Goal: Transaction & Acquisition: Book appointment/travel/reservation

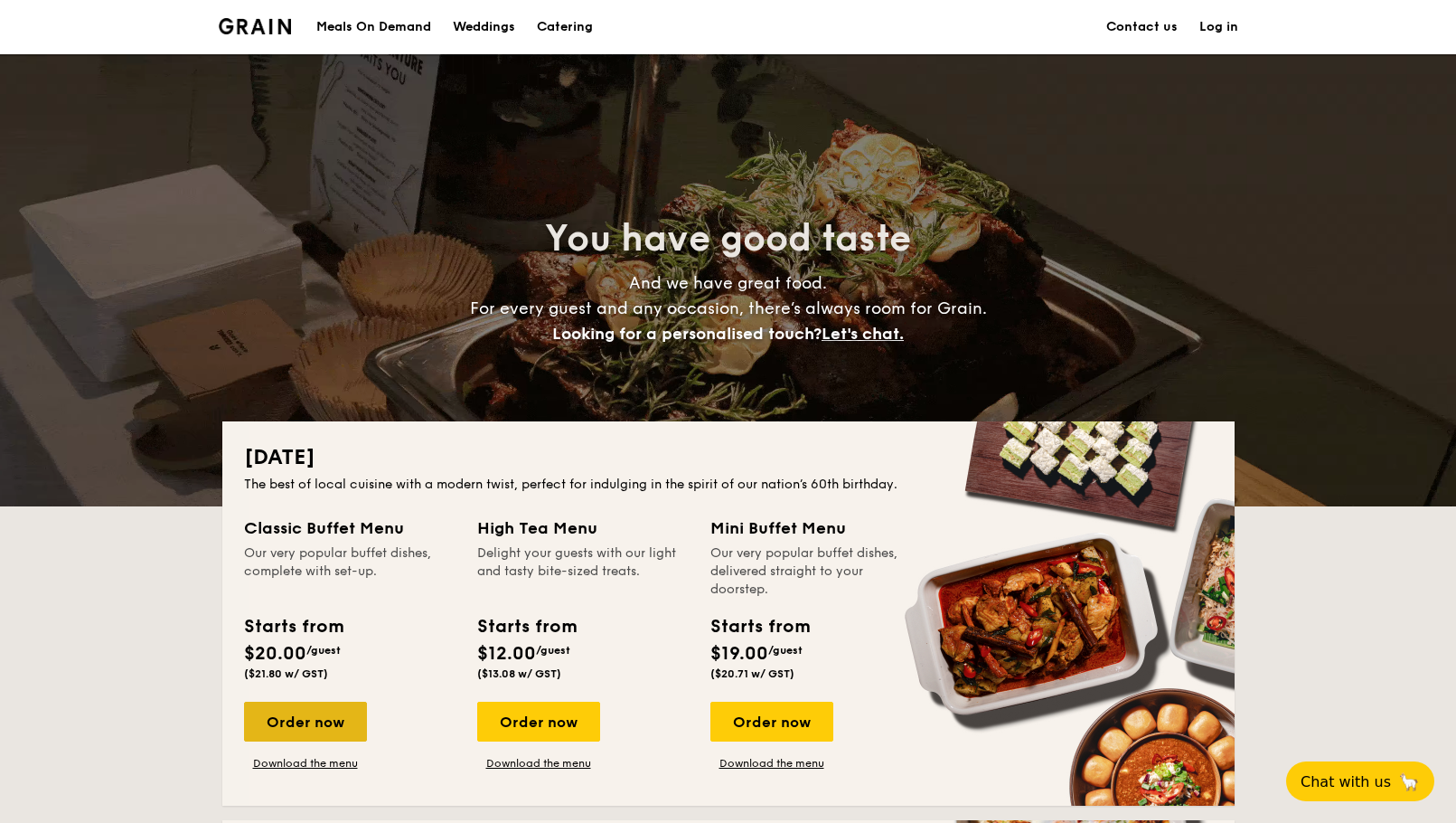
click at [315, 717] on div "Order now" at bounding box center [306, 721] width 123 height 40
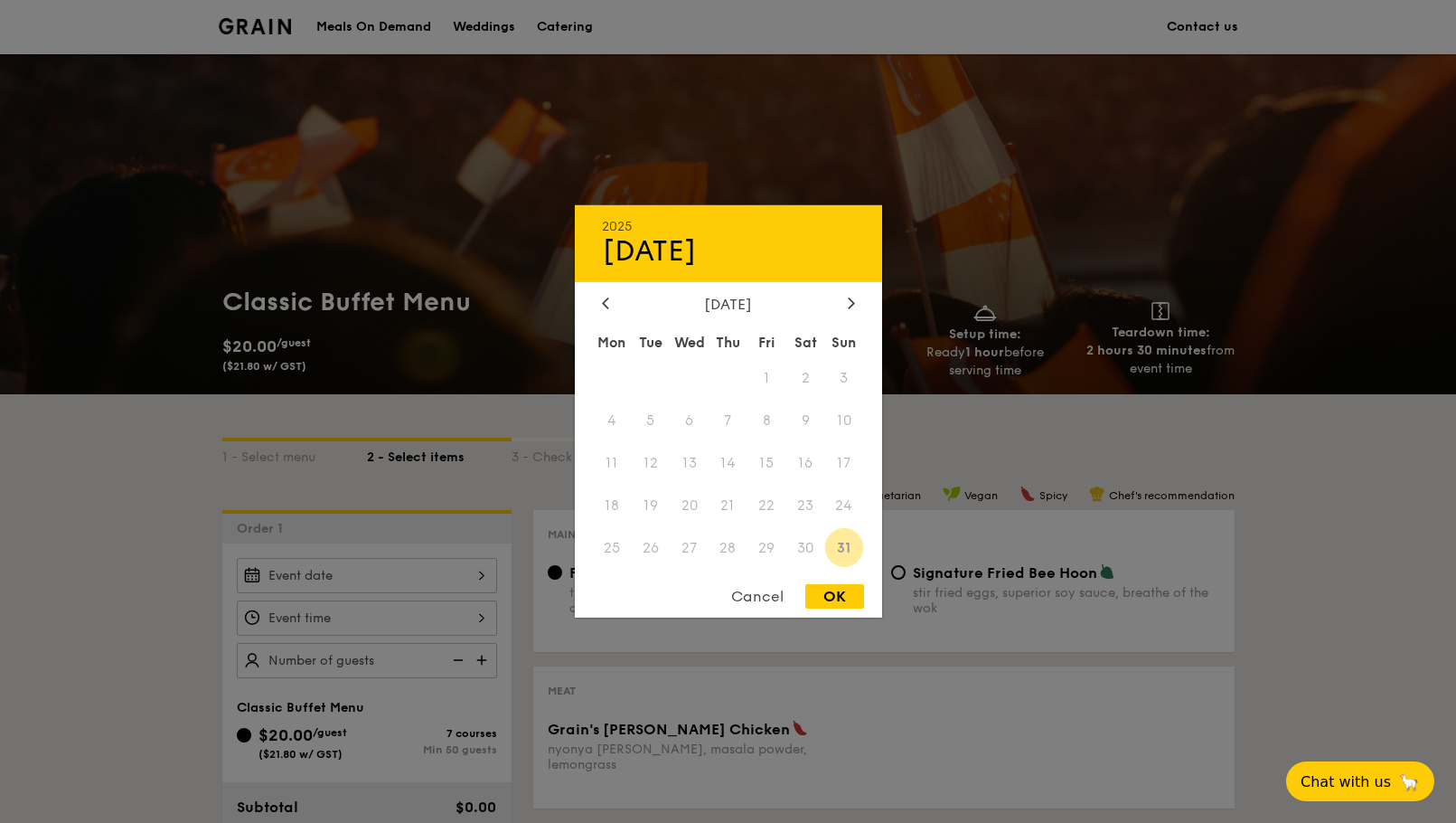
click at [479, 588] on div "2025 Aug 31 August 2025 Mon Tue Wed Thu Fri Sat Sun 1 2 3 4 5 6 7 8 9 10 11 12 …" at bounding box center [367, 576] width 260 height 35
click at [813, 549] on span "30" at bounding box center [806, 548] width 39 height 39
click at [774, 606] on div "Cancel" at bounding box center [756, 596] width 89 height 24
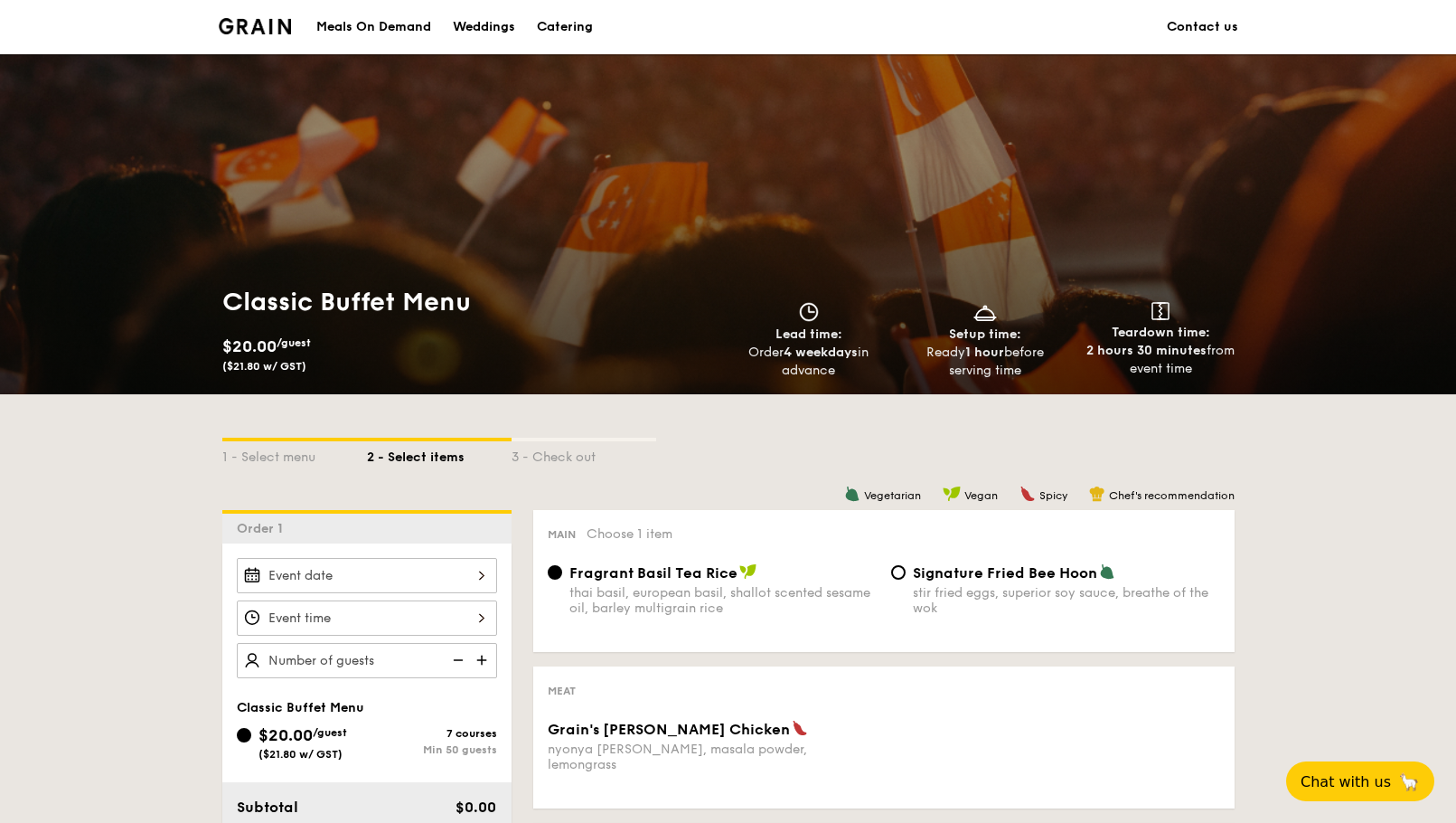
click at [1192, 32] on link "Contact us" at bounding box center [1202, 27] width 72 height 54
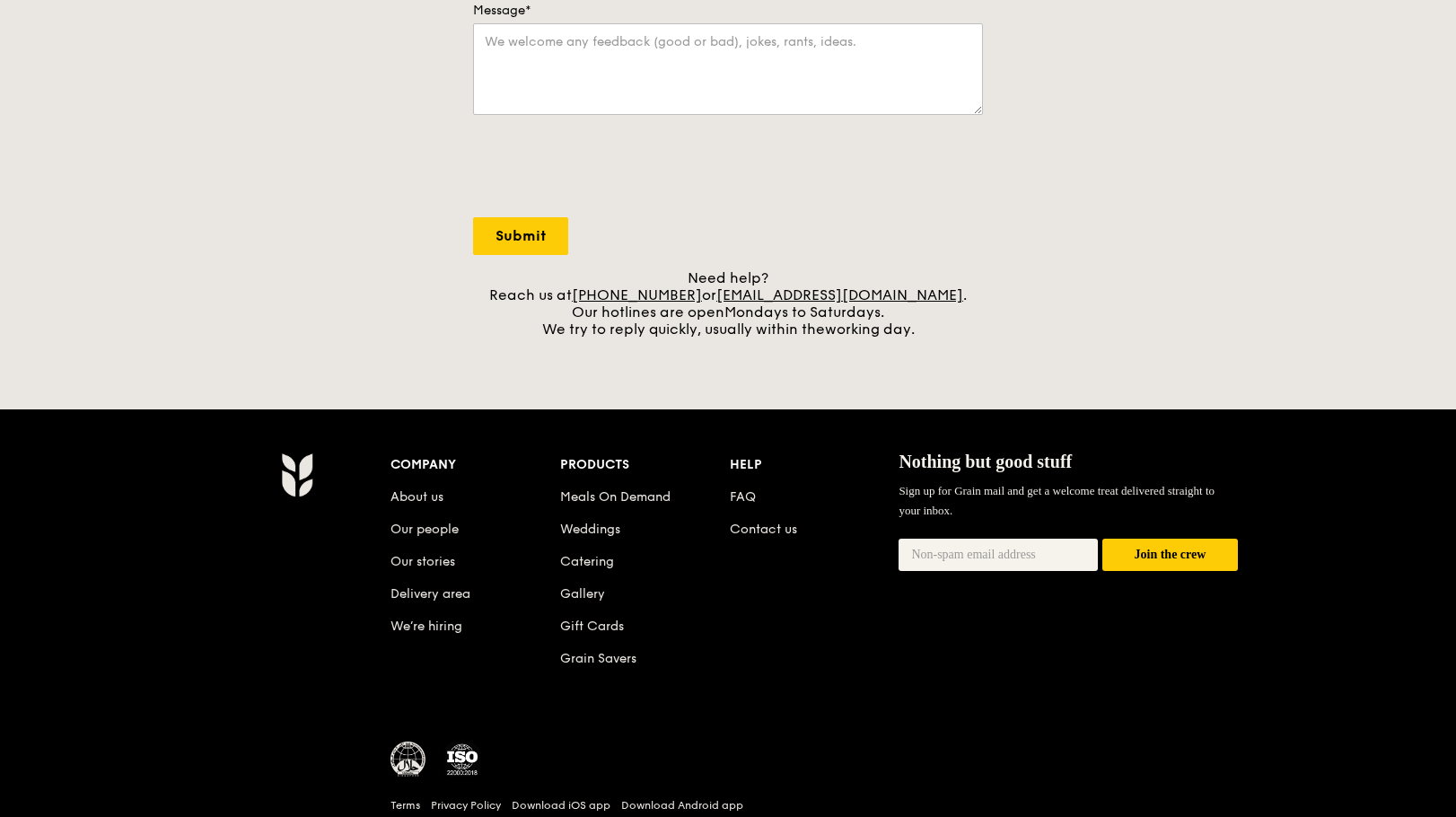
scroll to position [630, 0]
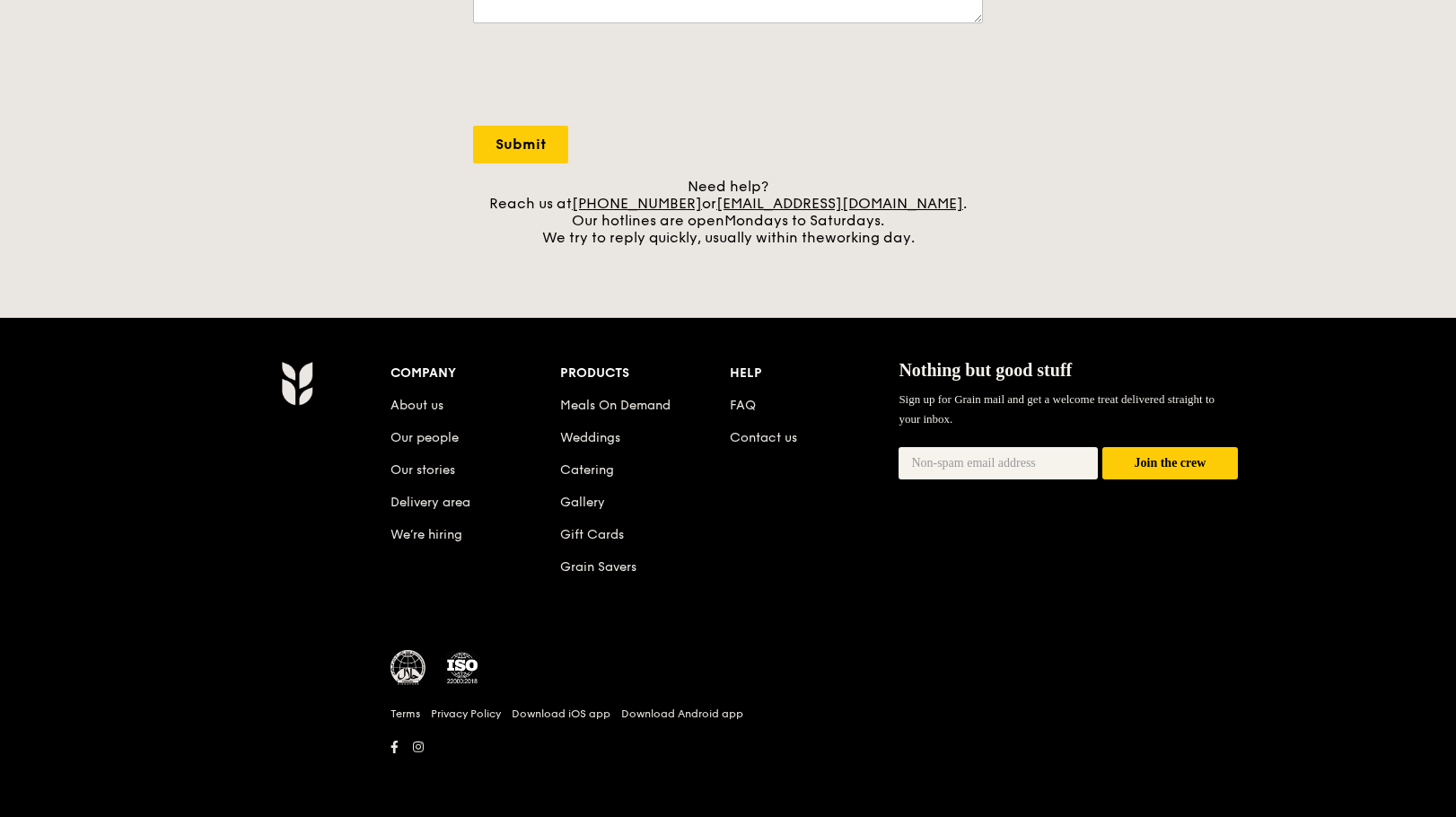
click at [638, 391] on li "Meals On Demand" at bounding box center [645, 402] width 170 height 32
click at [640, 402] on link "Meals On Demand" at bounding box center [615, 405] width 110 height 15
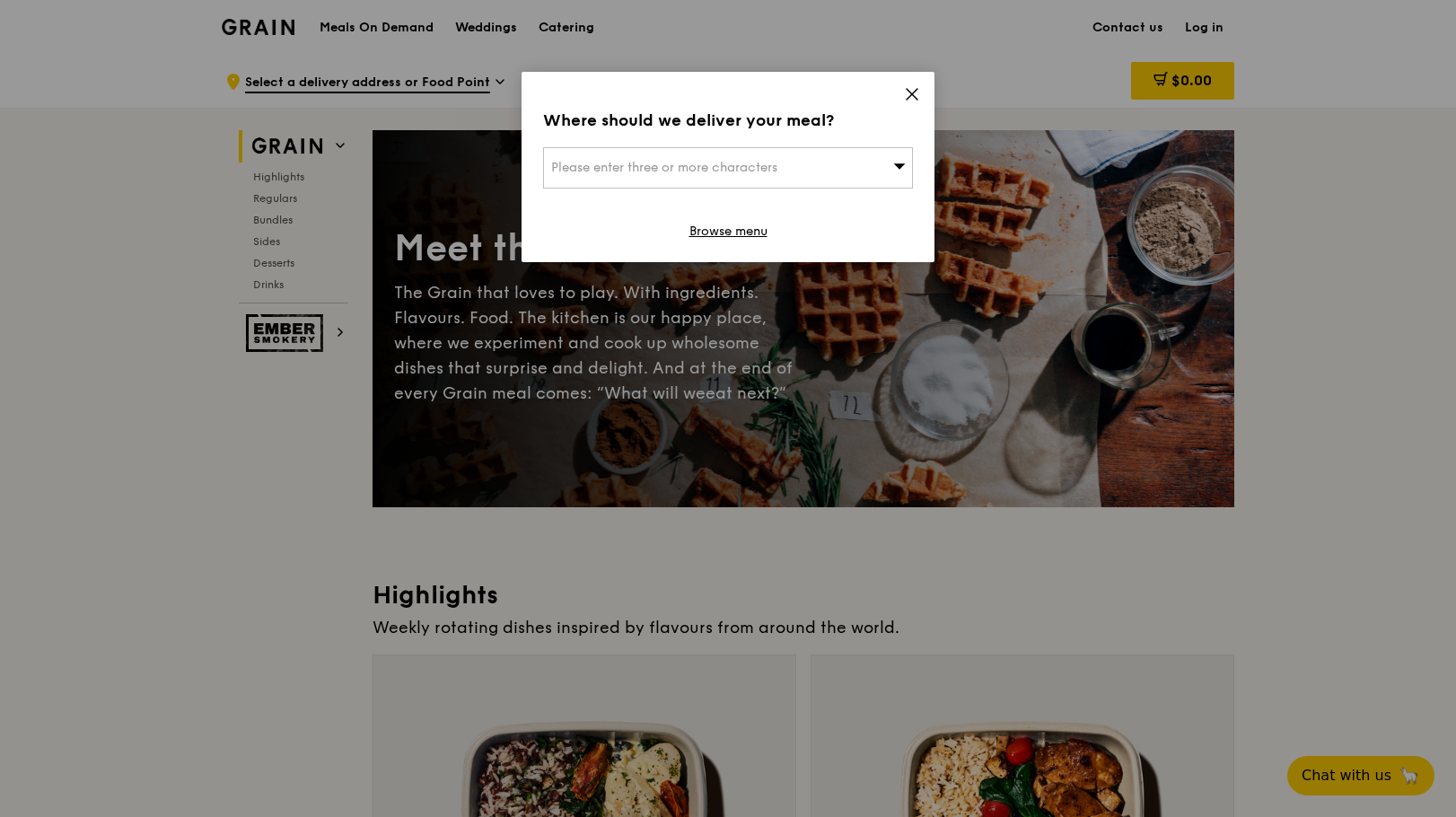
drag, startPoint x: 905, startPoint y: 99, endPoint x: 913, endPoint y: 93, distance: 10.0
click at [906, 98] on icon at bounding box center [912, 94] width 16 height 16
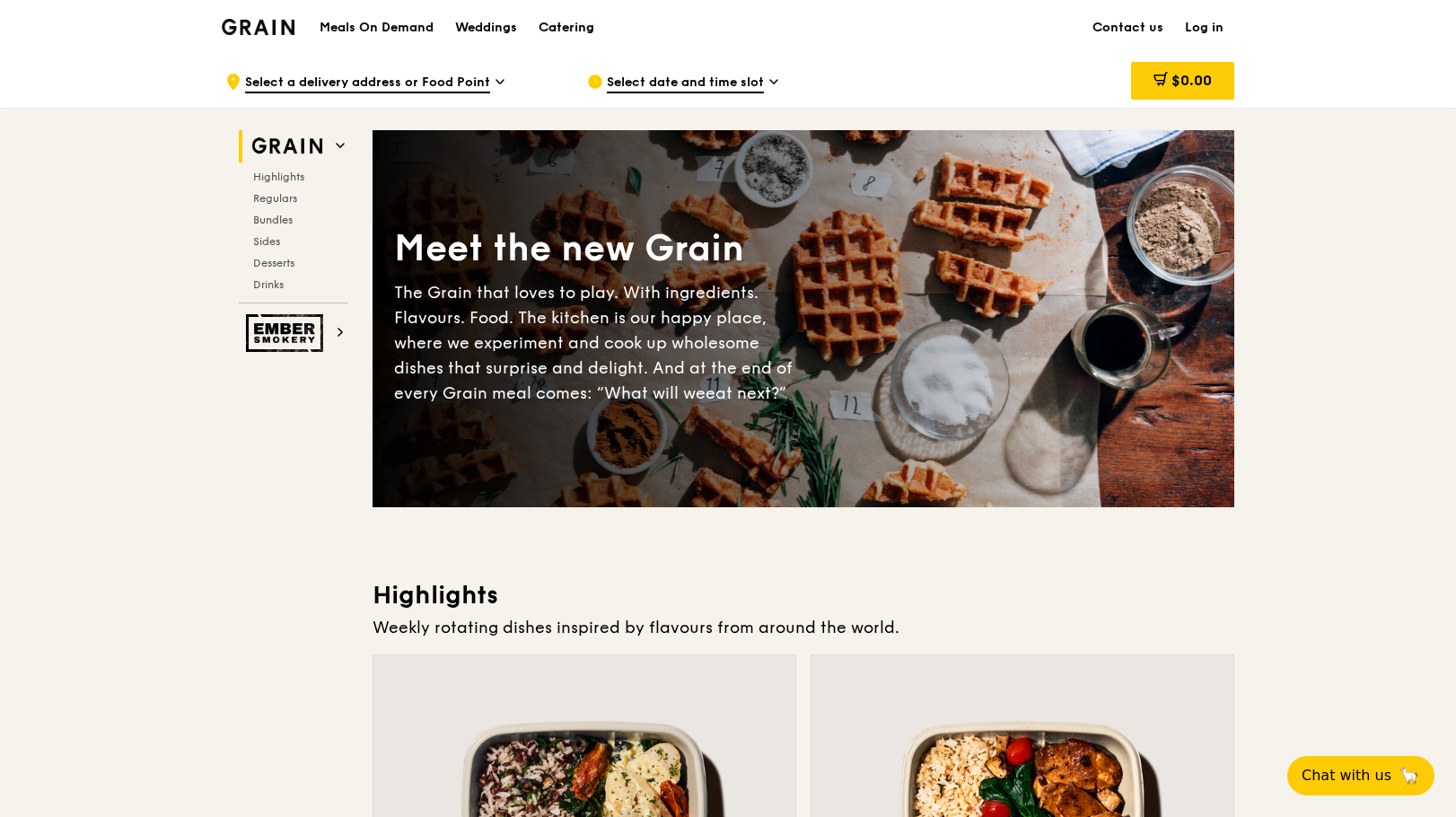
click at [563, 27] on div "Catering" at bounding box center [566, 28] width 56 height 54
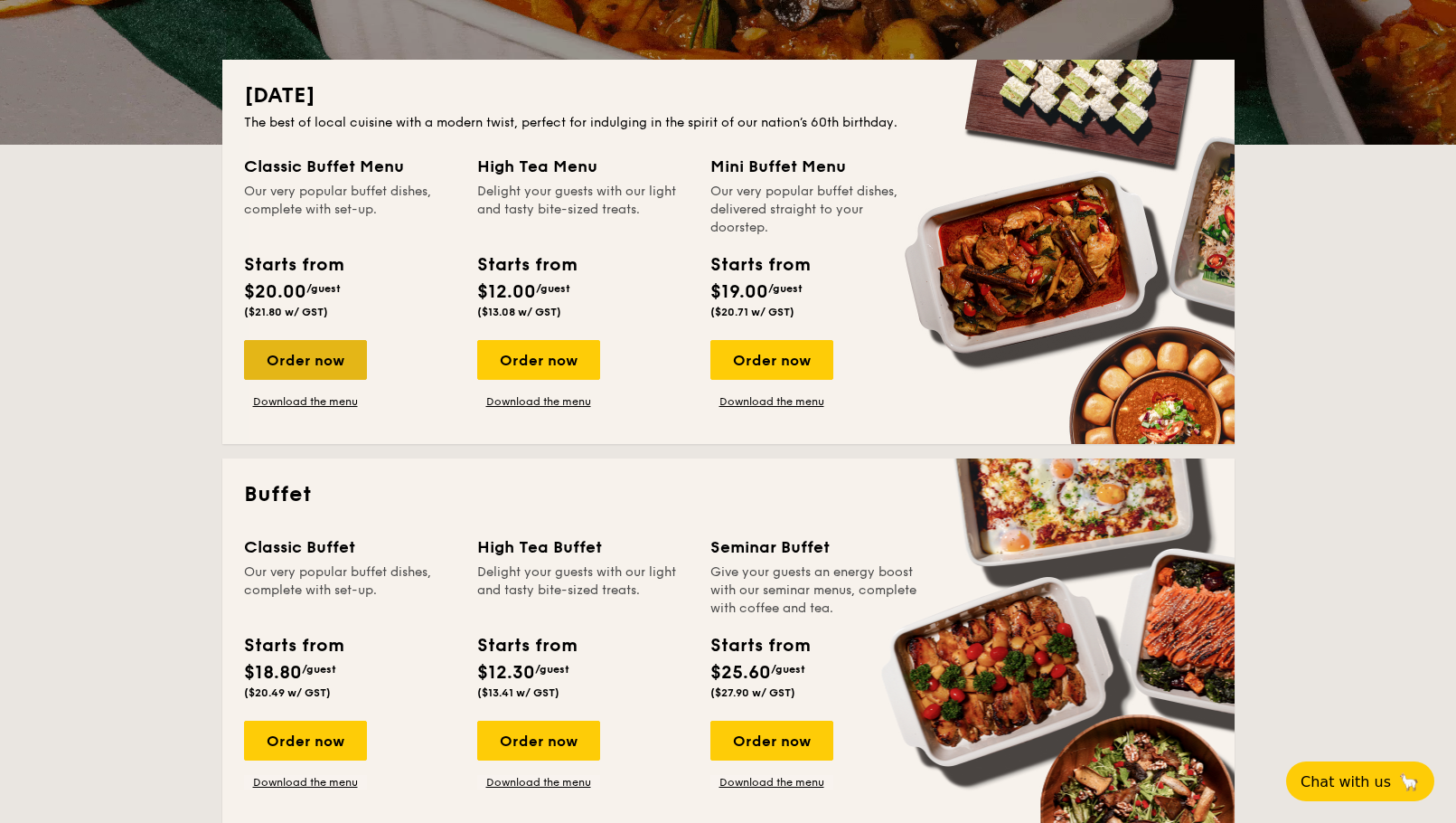
click at [325, 356] on div "Order now" at bounding box center [306, 359] width 123 height 40
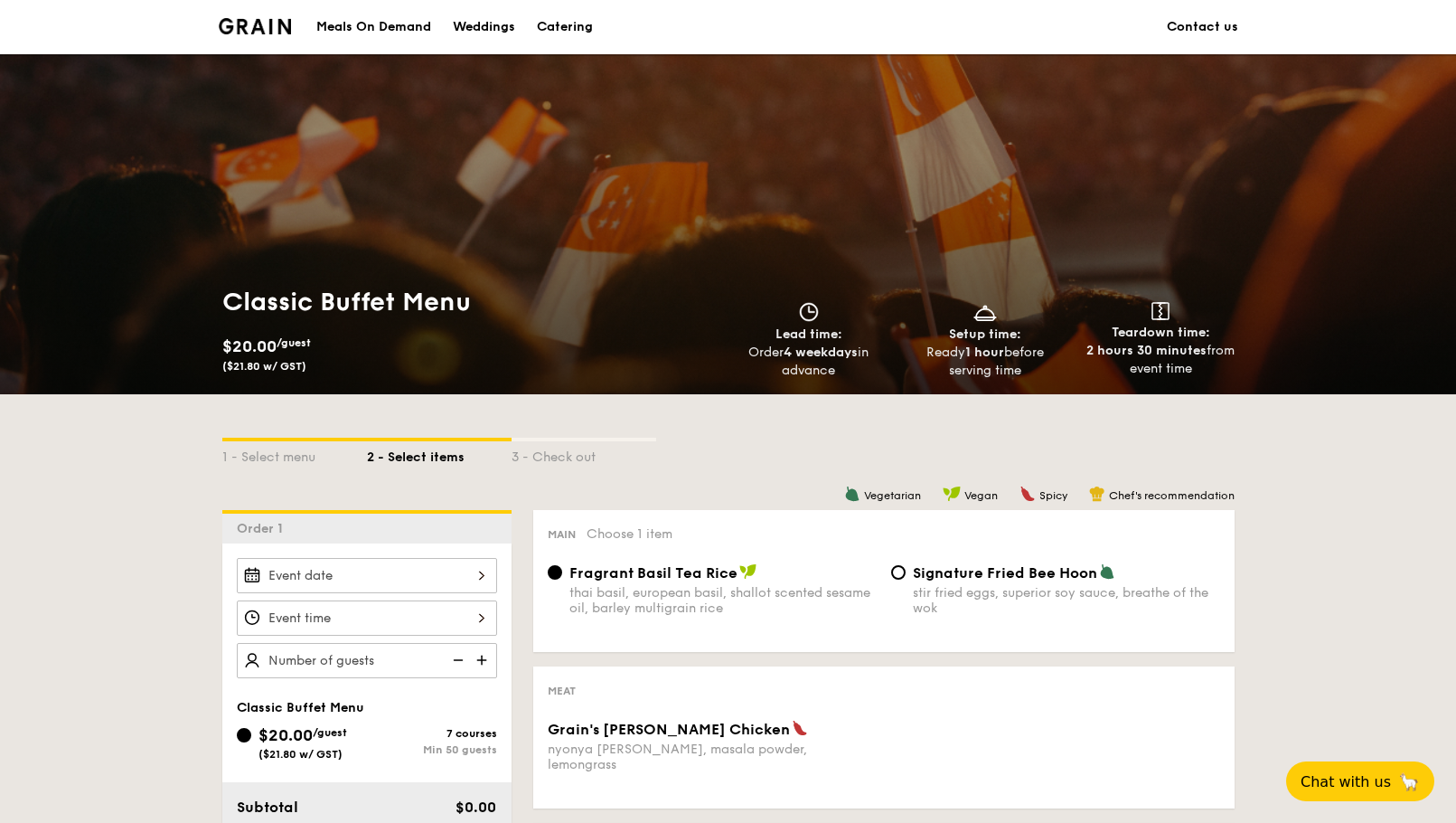
click at [471, 613] on div at bounding box center [367, 618] width 260 height 35
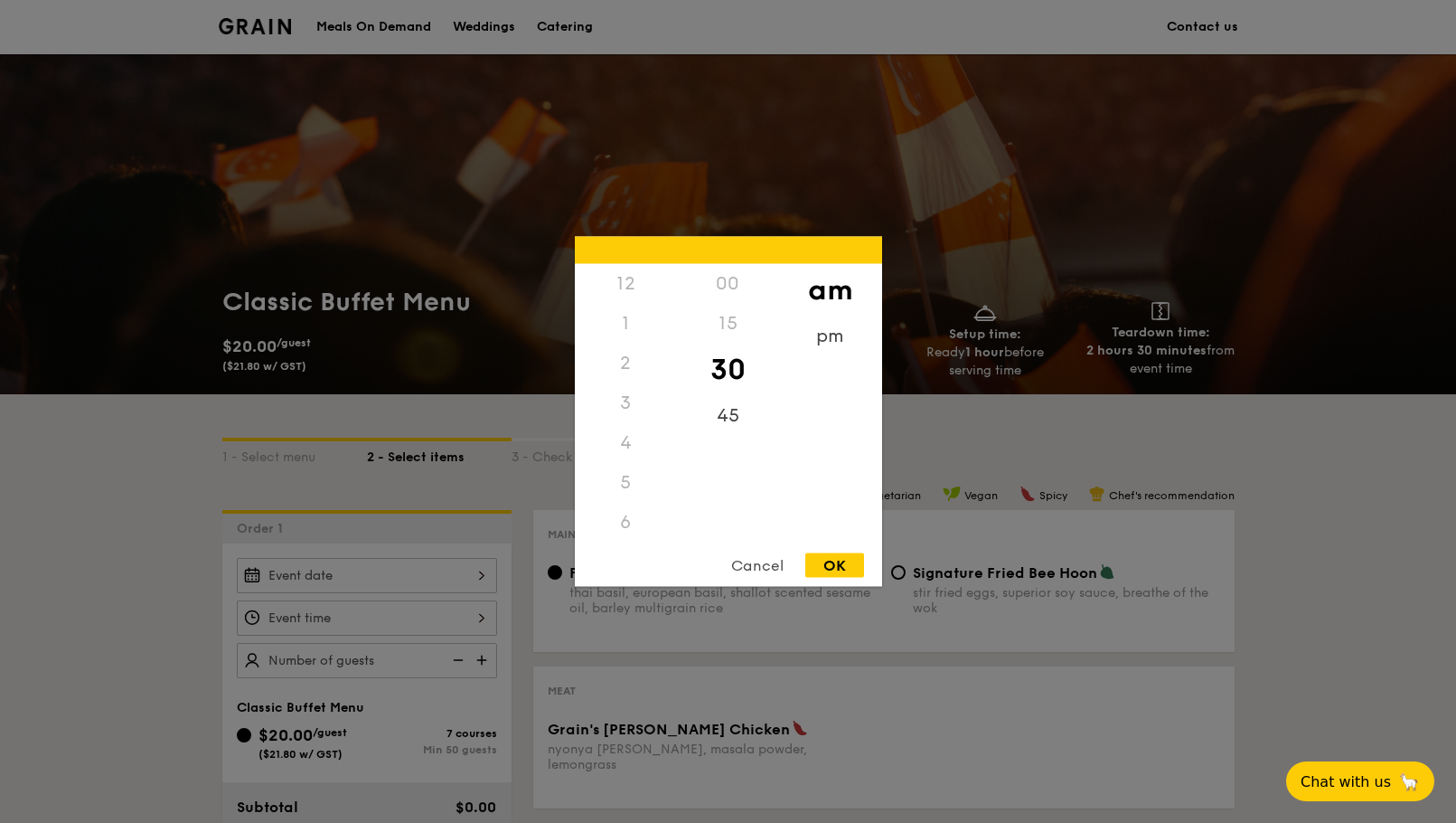
scroll to position [199, 0]
click at [236, 498] on div at bounding box center [728, 412] width 1456 height 823
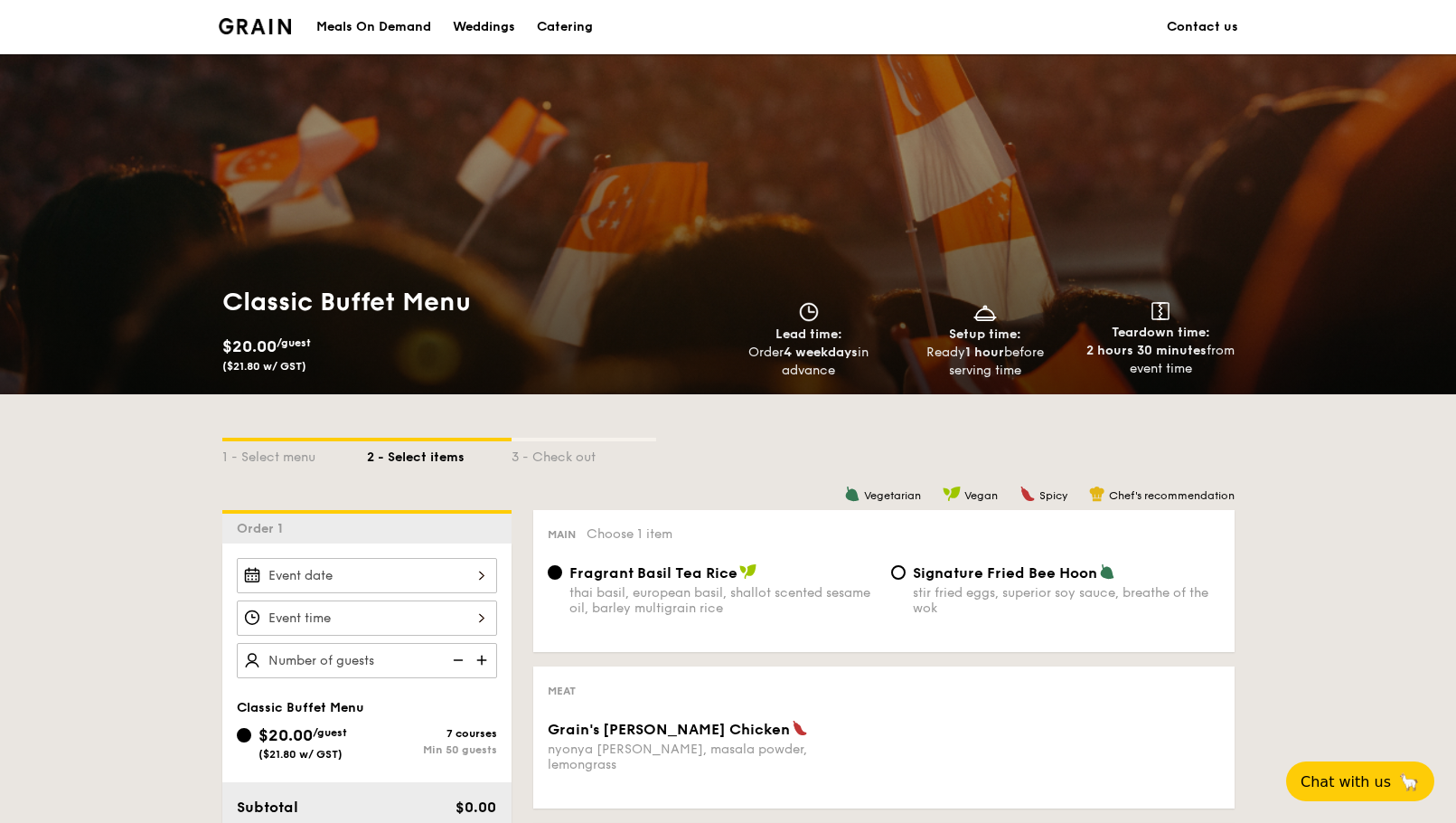
click at [457, 579] on div at bounding box center [367, 576] width 260 height 35
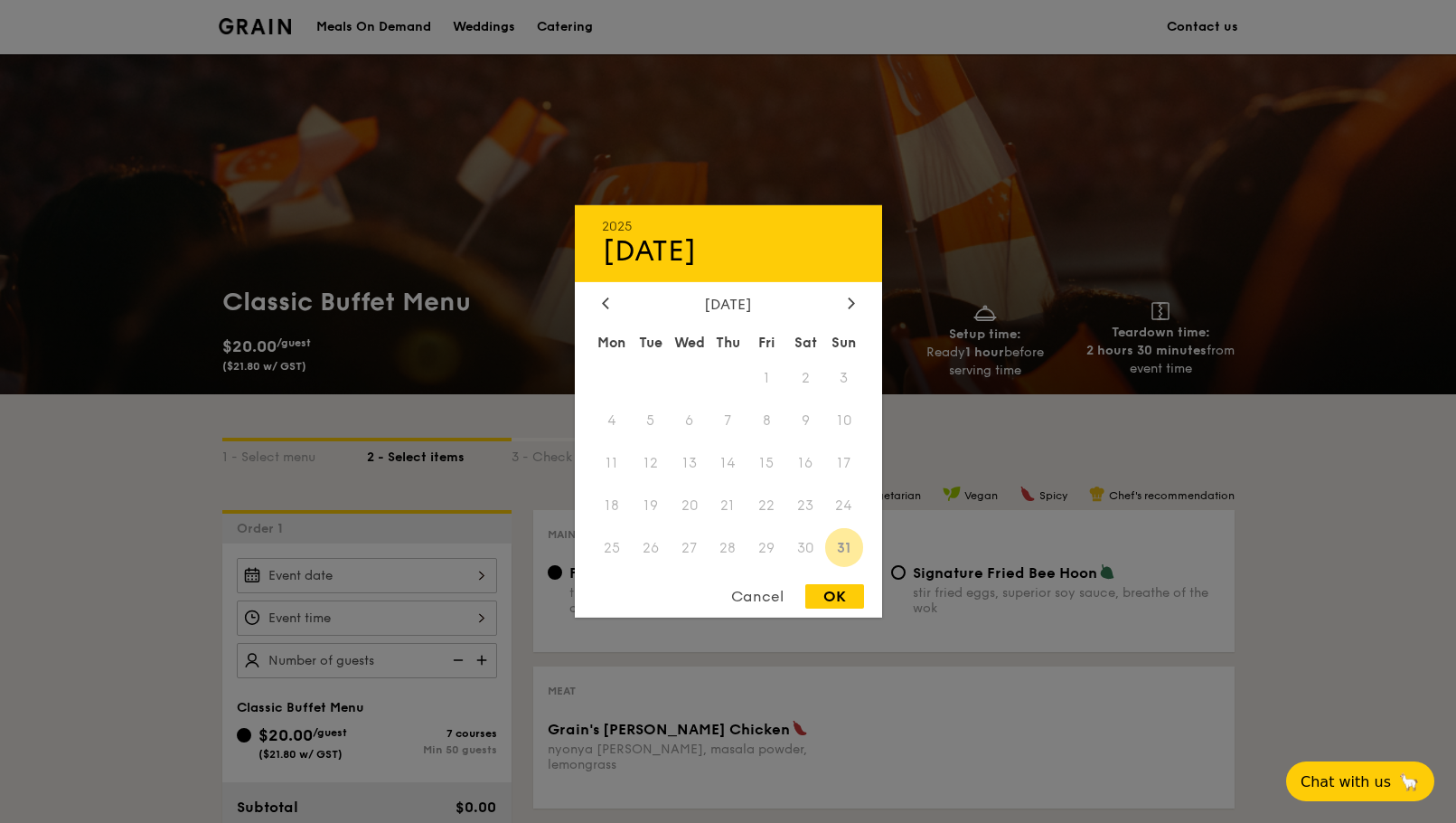
click at [760, 603] on div "Cancel" at bounding box center [756, 596] width 89 height 24
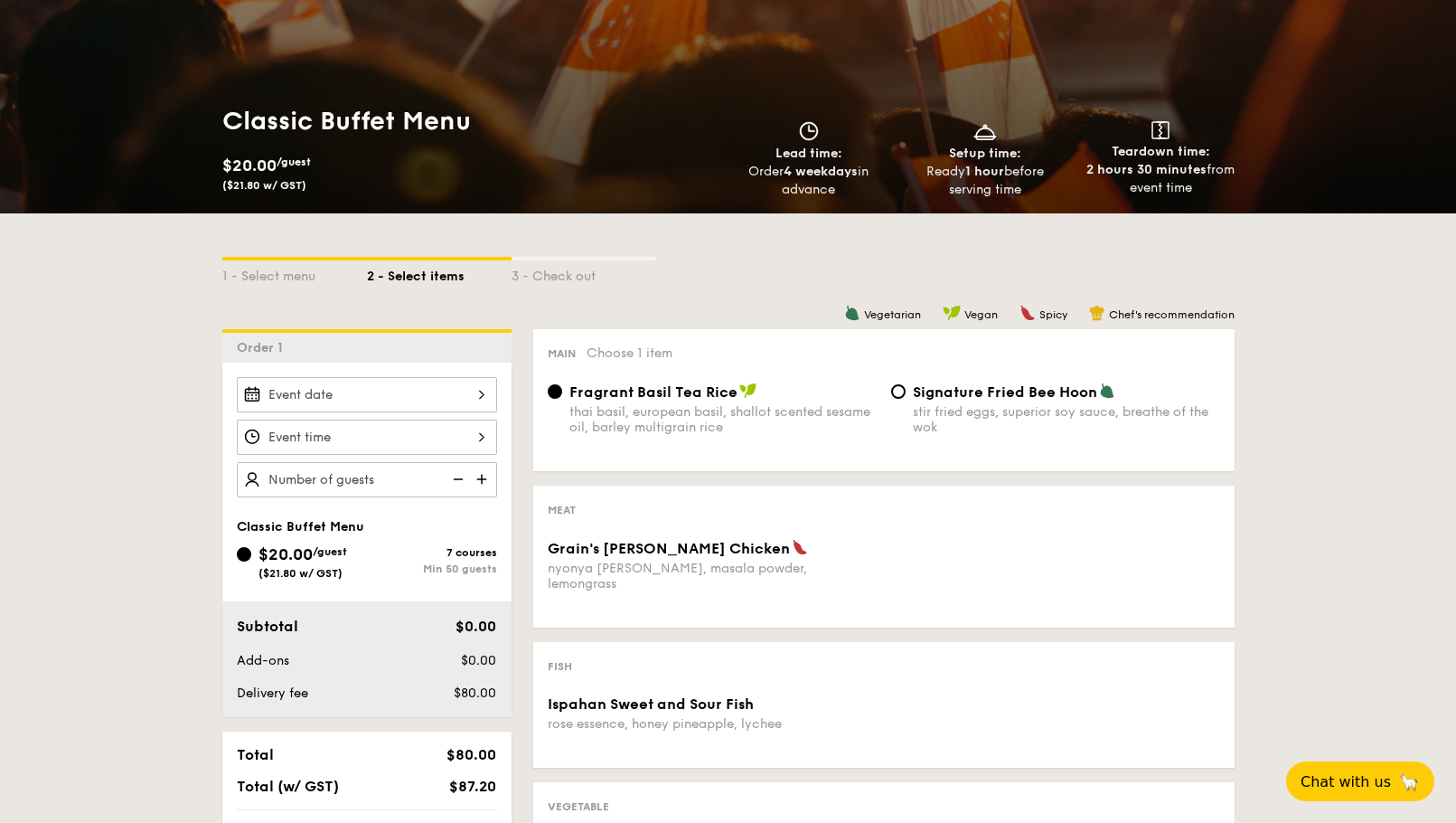
scroll to position [272, 0]
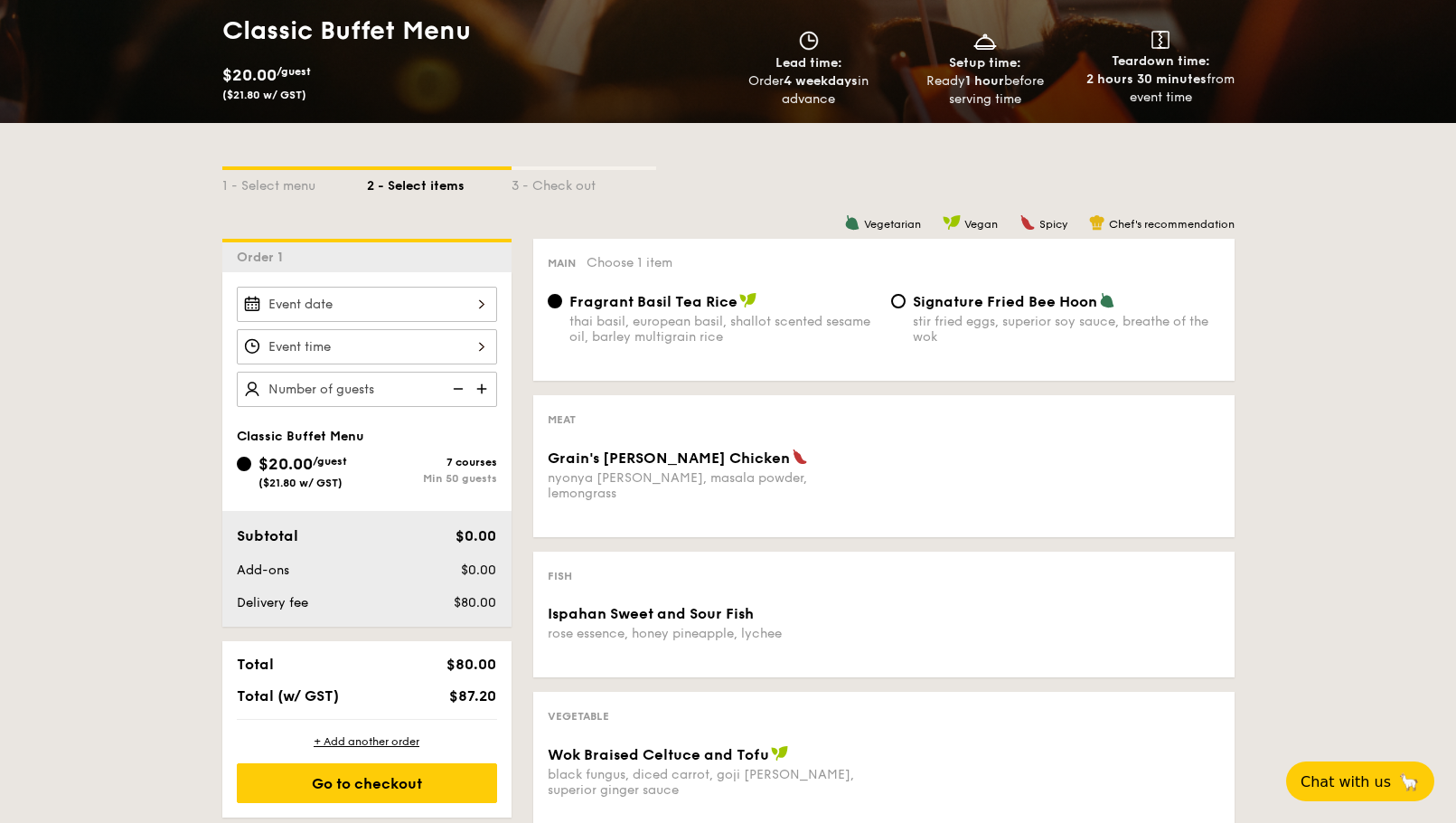
click at [222, 534] on div "Subtotal $0.00 Add-ons $0.00 Delivery fee $80.00" at bounding box center [367, 568] width 289 height 116
